Goal: Task Accomplishment & Management: Use online tool/utility

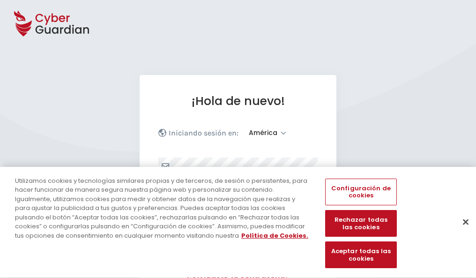
select select "América"
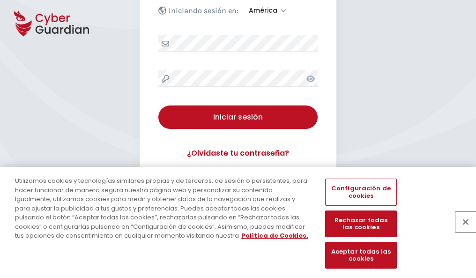
click at [461, 231] on button "Cerrar" at bounding box center [465, 221] width 21 height 21
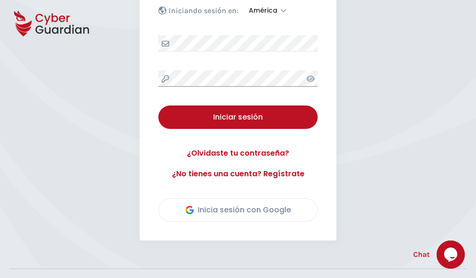
scroll to position [213, 0]
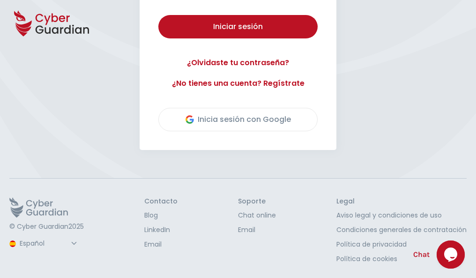
click at [158, 15] on button "Iniciar sesión" at bounding box center [237, 26] width 159 height 23
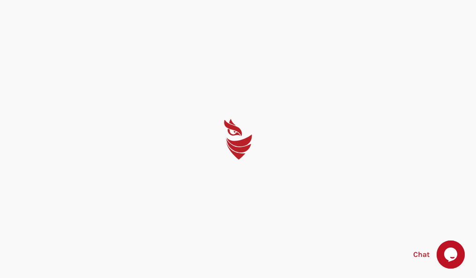
scroll to position [0, 0]
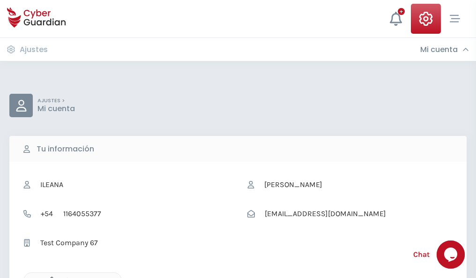
click at [49, 277] on icon "button" at bounding box center [49, 280] width 8 height 8
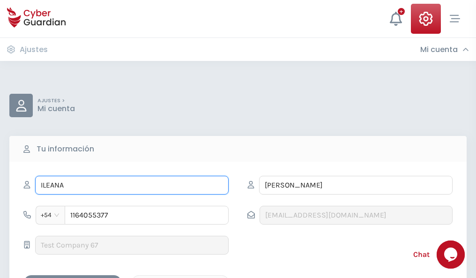
click at [132, 185] on input "ILEANA" at bounding box center [131, 185] width 193 height 19
type input "I"
type input "Zoraida"
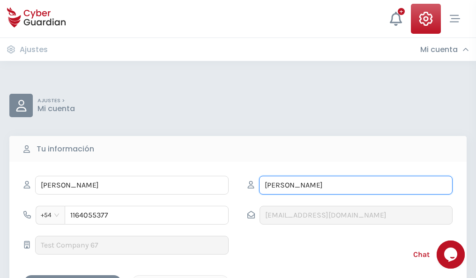
click at [356, 185] on input "CORREA" at bounding box center [355, 185] width 193 height 19
type input "C"
type input "Piña"
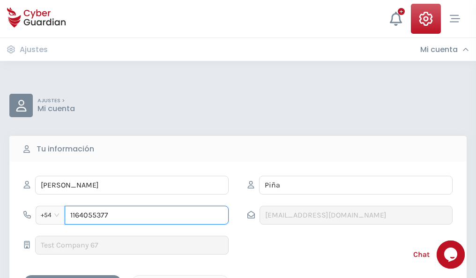
click at [147, 215] on input "1164055377" at bounding box center [147, 215] width 164 height 19
type input "1"
type input "4878084642"
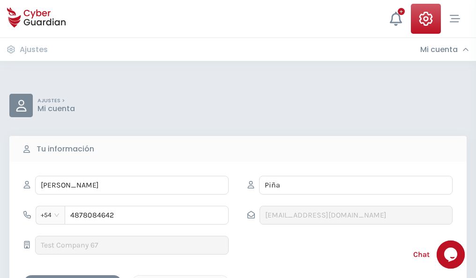
click at [180, 277] on div "Cancelar" at bounding box center [180, 283] width 83 height 12
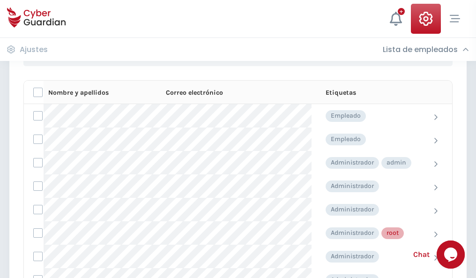
scroll to position [471, 0]
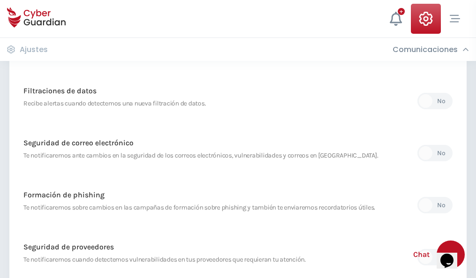
scroll to position [493, 0]
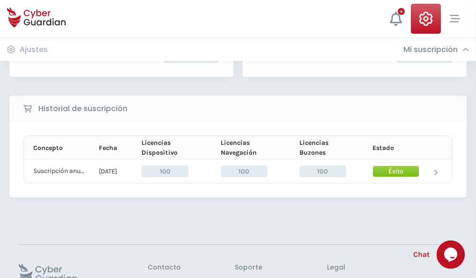
scroll to position [238, 0]
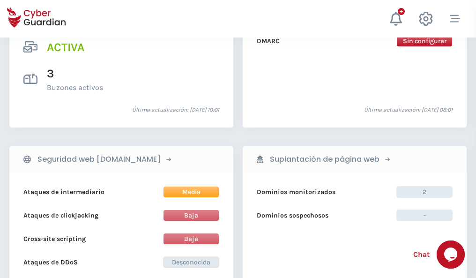
scroll to position [952, 0]
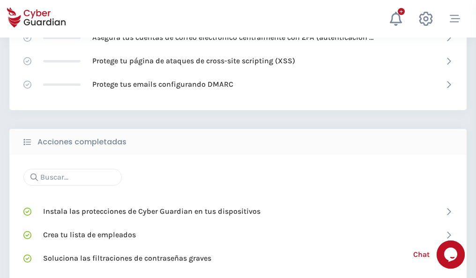
scroll to position [624, 0]
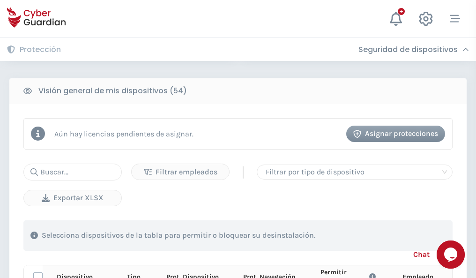
scroll to position [828, 0]
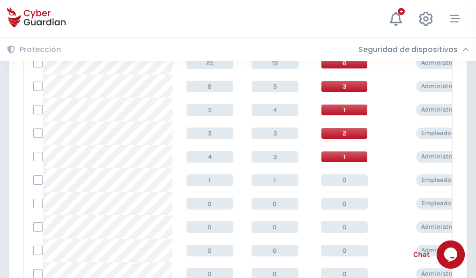
scroll to position [472, 0]
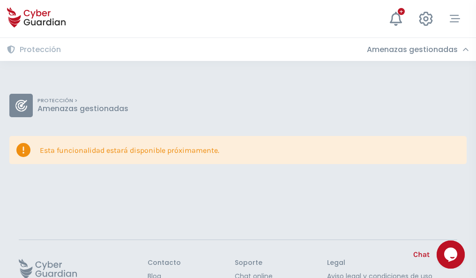
scroll to position [61, 0]
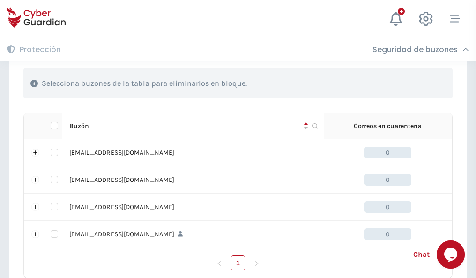
scroll to position [461, 0]
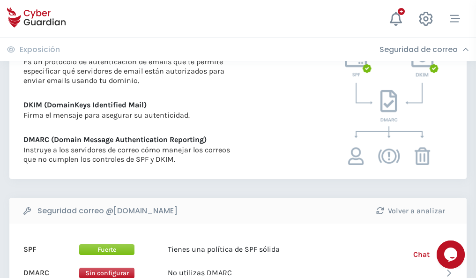
scroll to position [506, 0]
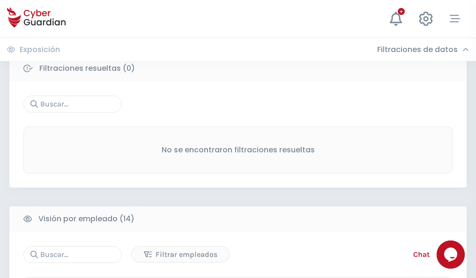
scroll to position [846, 0]
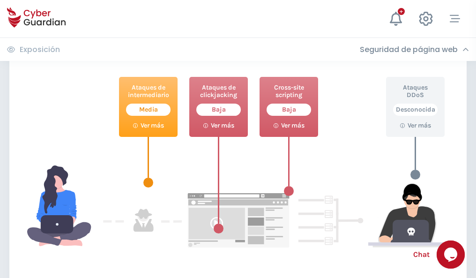
scroll to position [510, 0]
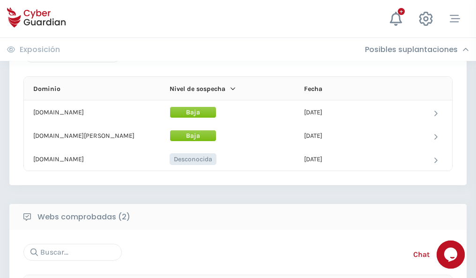
scroll to position [562, 0]
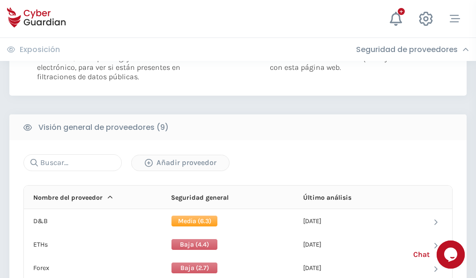
scroll to position [674, 0]
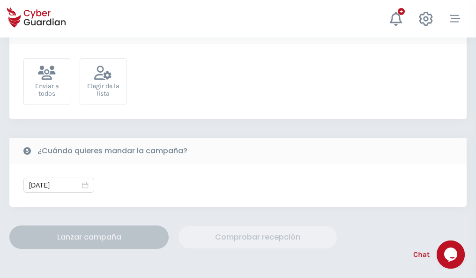
scroll to position [343, 0]
